Goal: Transaction & Acquisition: Purchase product/service

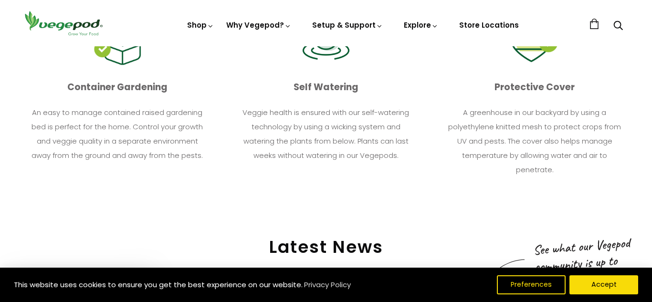
scroll to position [0, 310]
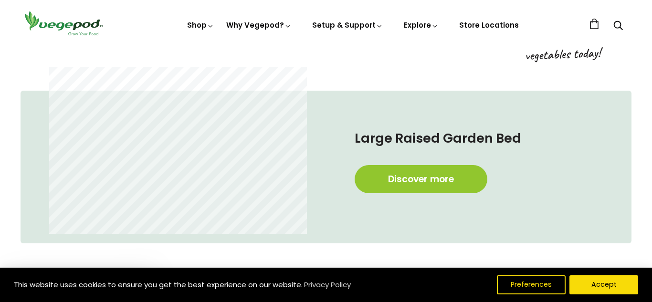
scroll to position [479, 0]
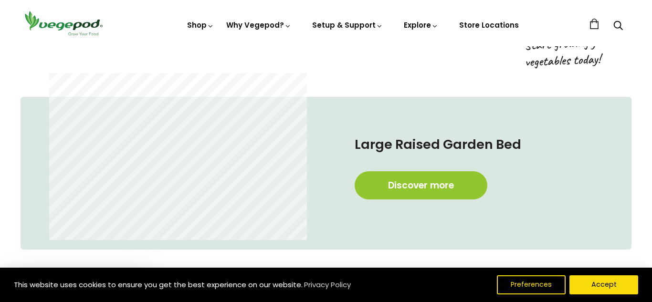
click at [316, 184] on div at bounding box center [178, 174] width 296 height 134
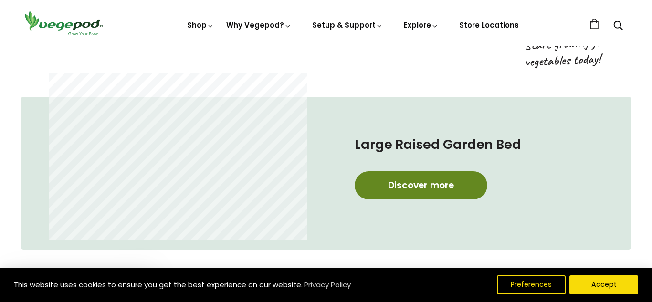
click at [420, 186] on link "Discover more" at bounding box center [421, 185] width 133 height 28
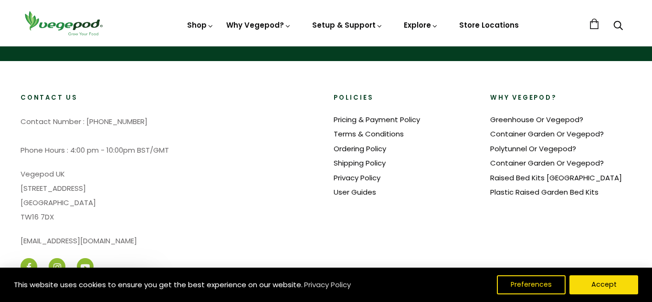
scroll to position [2017, 0]
